Goal: Information Seeking & Learning: Learn about a topic

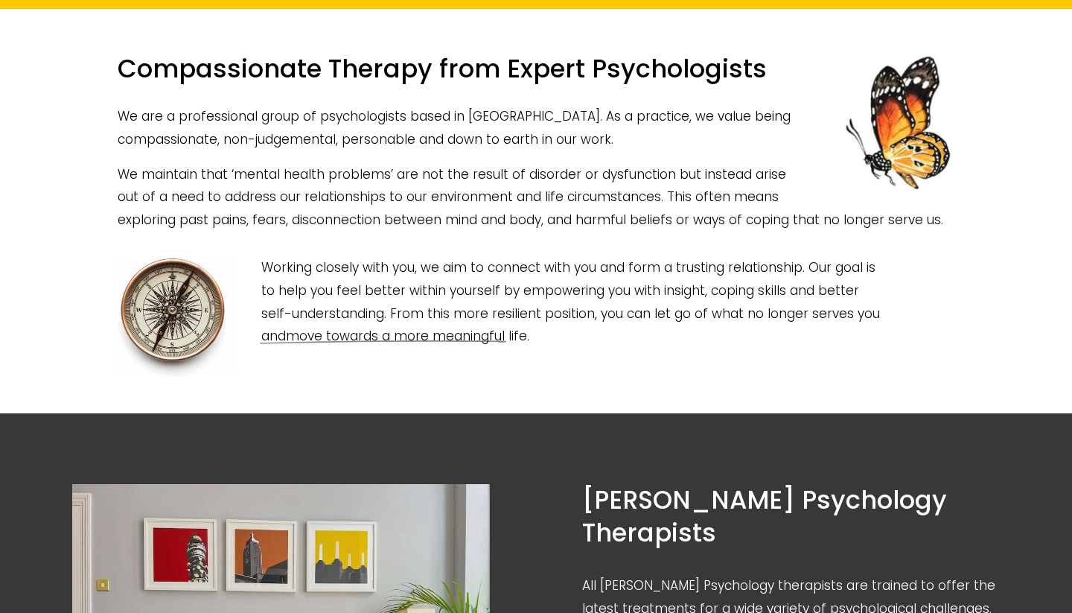
scroll to position [418, 0]
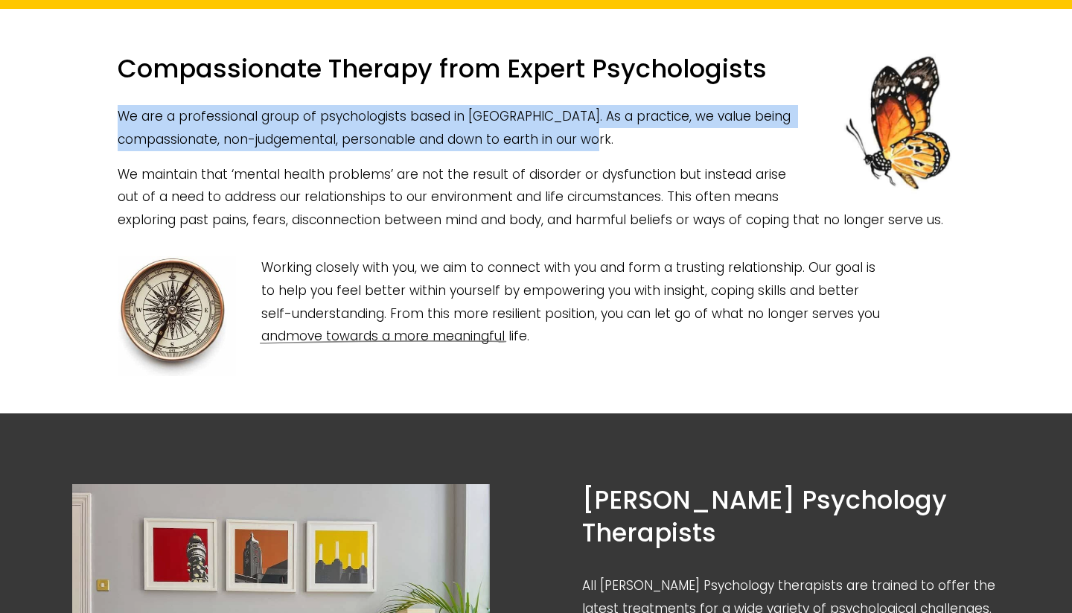
drag, startPoint x: 118, startPoint y: 111, endPoint x: 642, endPoint y: 144, distance: 525.3
click at [641, 144] on p "We are a professional group of psychologists based in [GEOGRAPHIC_DATA]. As a p…" at bounding box center [536, 127] width 837 height 45
click at [512, 229] on p "We maintain that ‘mental health problems’ are not the result of disorder or dys…" at bounding box center [536, 197] width 837 height 69
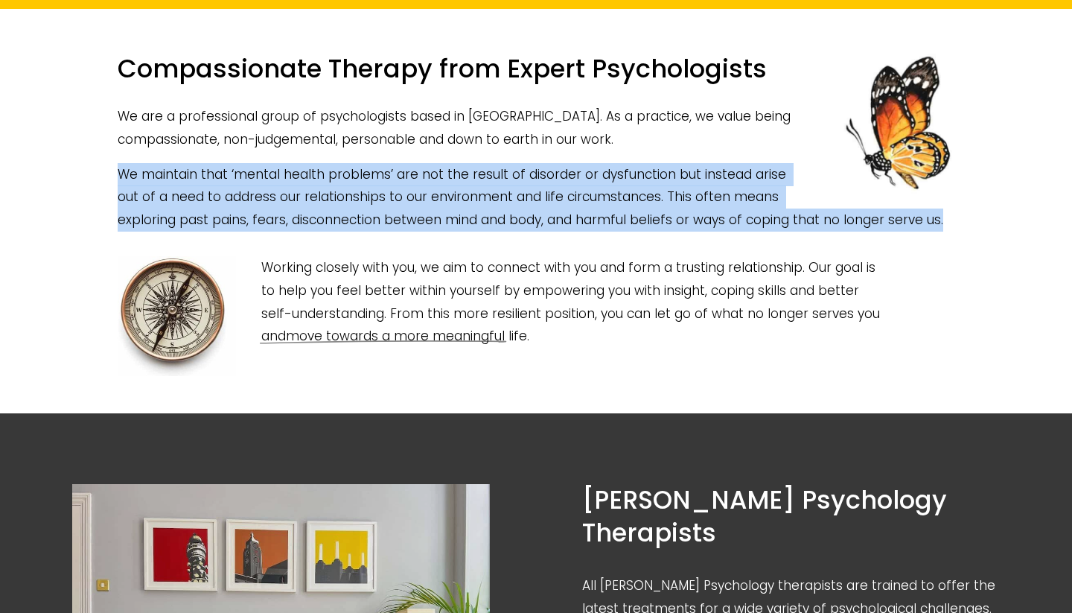
drag, startPoint x: 113, startPoint y: 166, endPoint x: 244, endPoint y: 256, distance: 159.0
click at [244, 244] on div "Compassionate Therapy from Expert Psychologists We are a professional group of …" at bounding box center [536, 142] width 862 height 203
drag, startPoint x: 257, startPoint y: 285, endPoint x: 541, endPoint y: 357, distance: 293.5
click at [541, 357] on div "Working closely with you, we aim to connect with you and form a trusting relati…" at bounding box center [572, 302] width 646 height 116
click at [541, 347] on p "Working closely with you, we aim to connect with you and form a trusting relati…" at bounding box center [571, 301] width 621 height 91
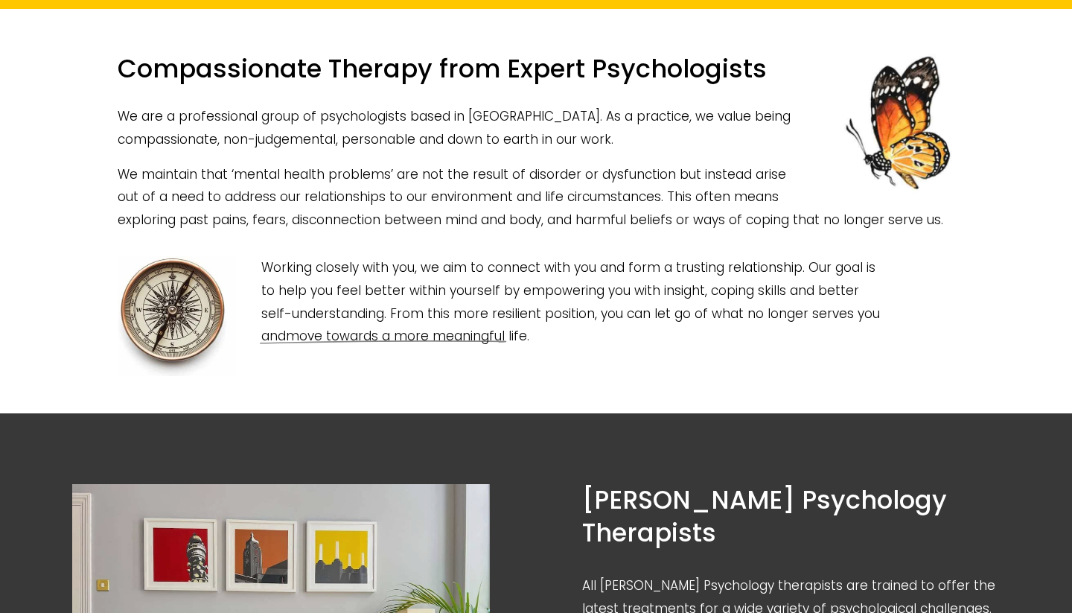
drag, startPoint x: 558, startPoint y: 360, endPoint x: 259, endPoint y: 284, distance: 308.8
click at [259, 286] on div "Working closely with you, we aim to connect with you and form a trusting relati…" at bounding box center [572, 302] width 646 height 116
click at [208, 232] on p "We maintain that ‘mental health problems’ are not the result of disorder or dys…" at bounding box center [536, 197] width 837 height 69
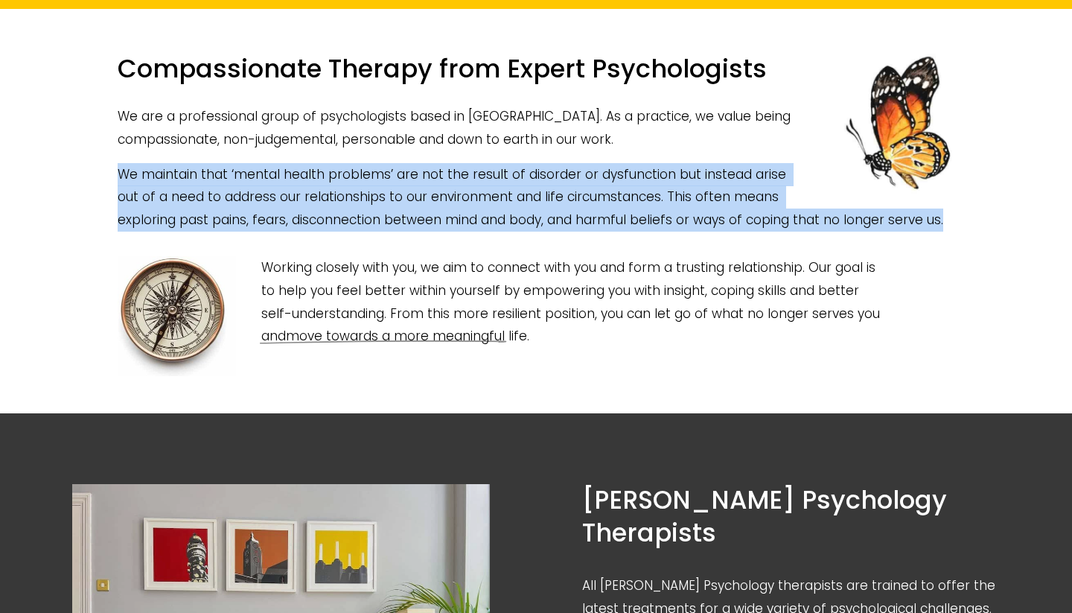
drag, startPoint x: 207, startPoint y: 244, endPoint x: 112, endPoint y: 176, distance: 116.3
click at [112, 176] on div "Compassionate Therapy from Expert Psychologists We are a professional group of …" at bounding box center [536, 142] width 862 height 203
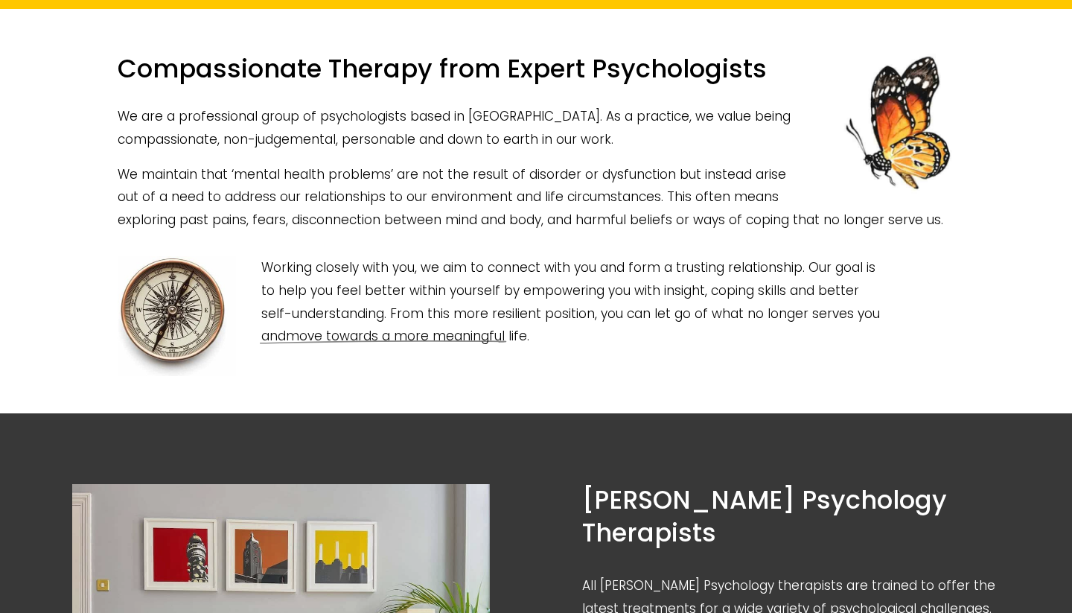
click at [624, 136] on p "We are a professional group of psychologists based in [GEOGRAPHIC_DATA]. As a p…" at bounding box center [536, 127] width 837 height 45
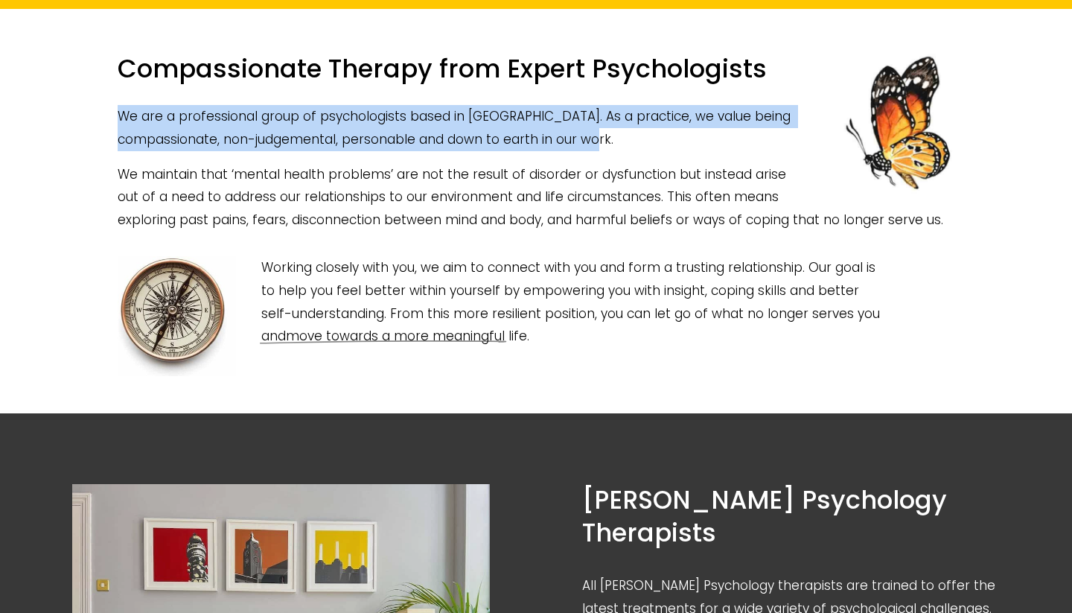
drag, startPoint x: 614, startPoint y: 136, endPoint x: 121, endPoint y: 104, distance: 494.0
click at [121, 105] on p "We are a professional group of psychologists based in [GEOGRAPHIC_DATA]. As a p…" at bounding box center [536, 127] width 837 height 45
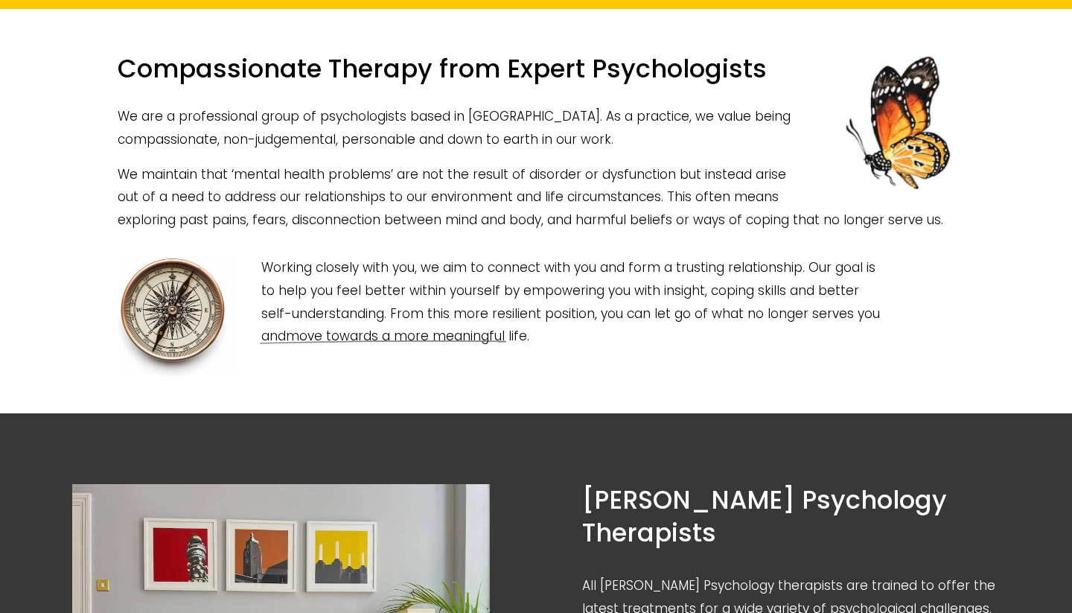
click at [121, 78] on h1 "Compassionate Therapy from Expert Psychologists" at bounding box center [536, 74] width 837 height 40
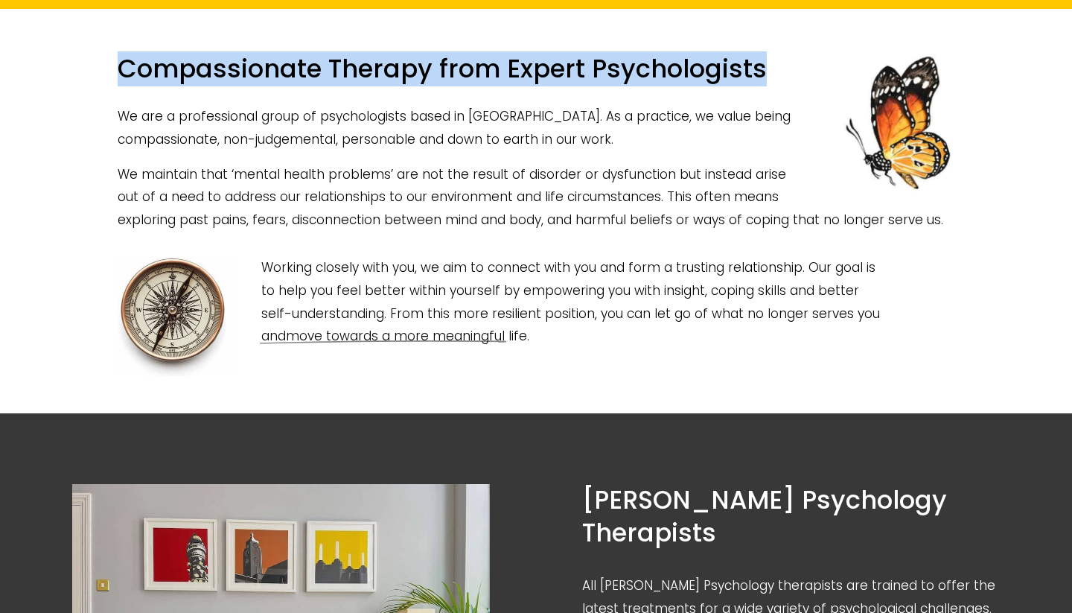
drag, startPoint x: 121, startPoint y: 78, endPoint x: 763, endPoint y: 69, distance: 642.0
click at [763, 69] on h1 "Compassionate Therapy from Expert Psychologists" at bounding box center [536, 74] width 837 height 40
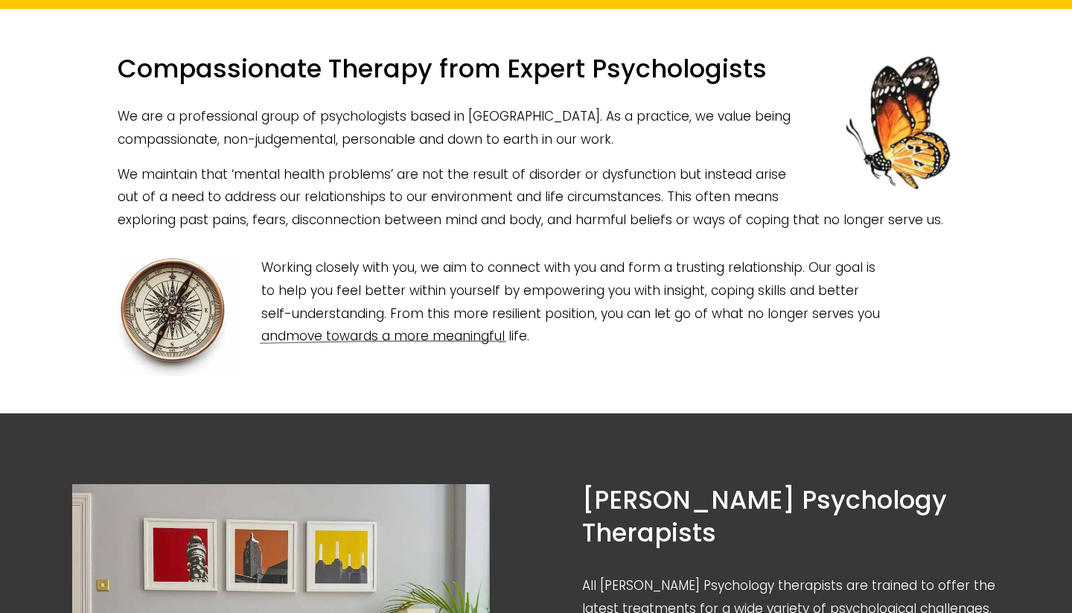
click at [757, 83] on h1 "Compassionate Therapy from Expert Psychologists" at bounding box center [536, 74] width 837 height 40
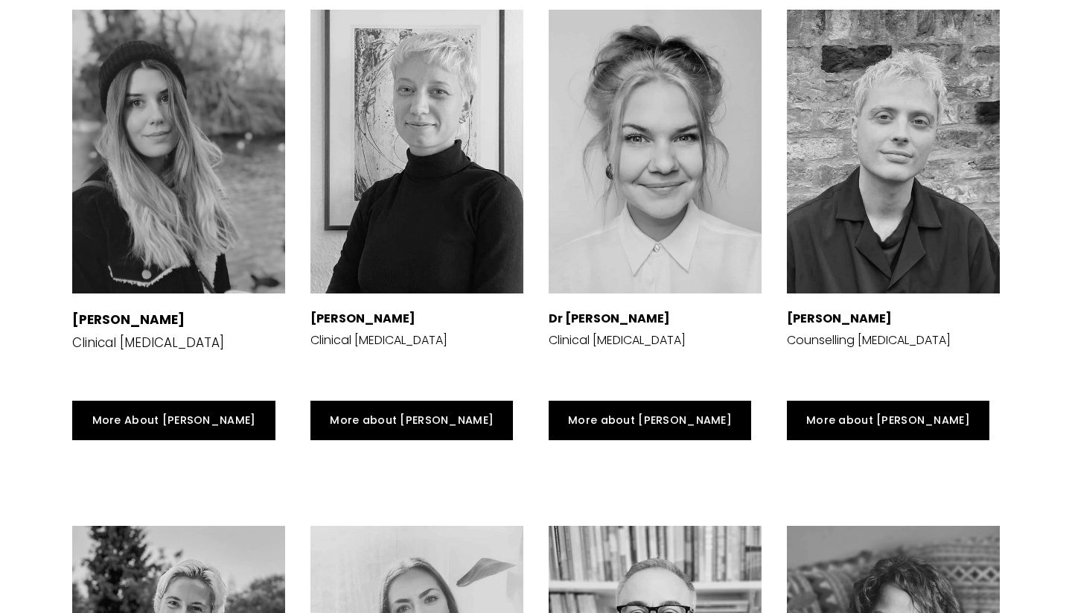
scroll to position [2218, 0]
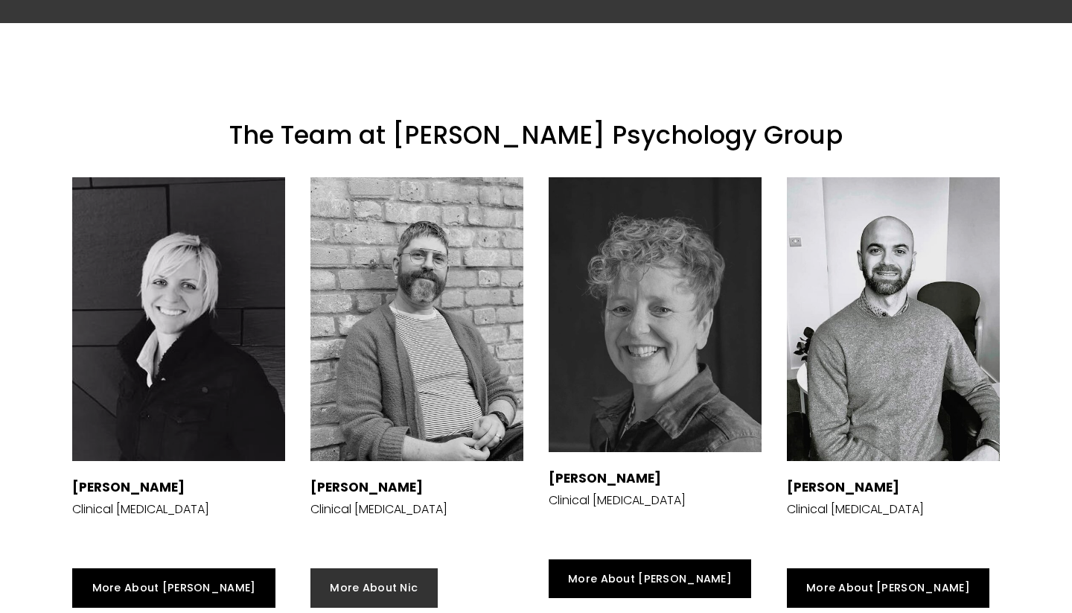
click at [375, 568] on link "More About Nic" at bounding box center [374, 587] width 127 height 39
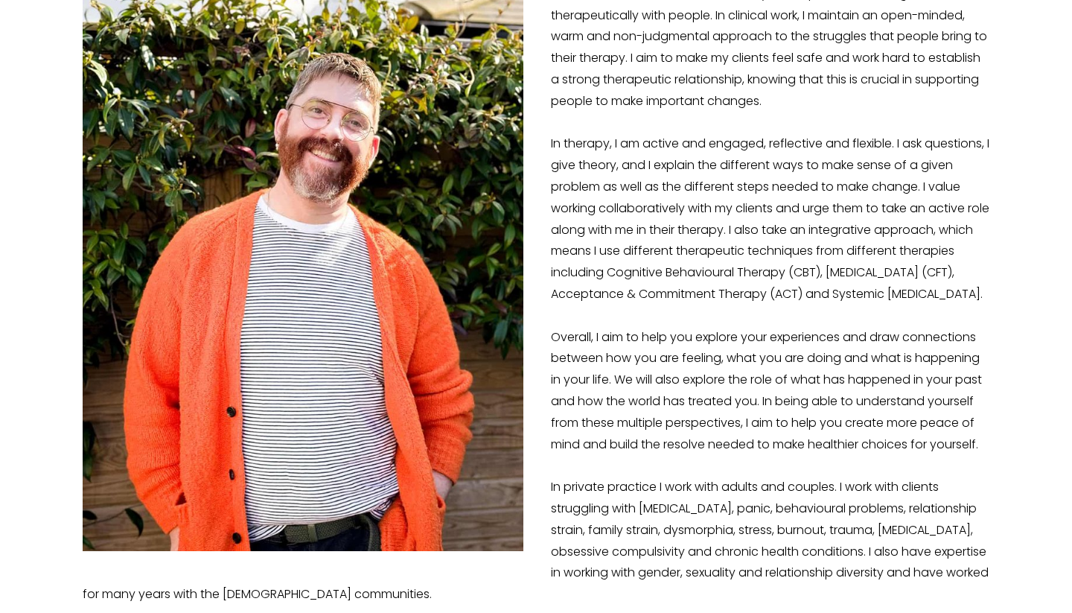
scroll to position [337, 0]
